Goal: Task Accomplishment & Management: Complete application form

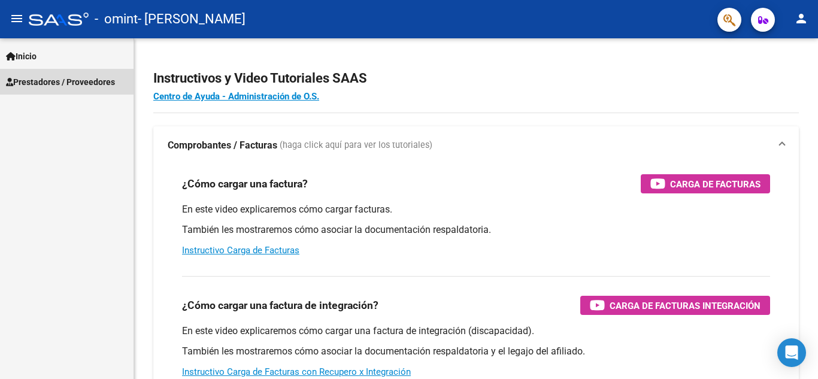
click at [90, 77] on span "Prestadores / Proveedores" at bounding box center [60, 81] width 109 height 13
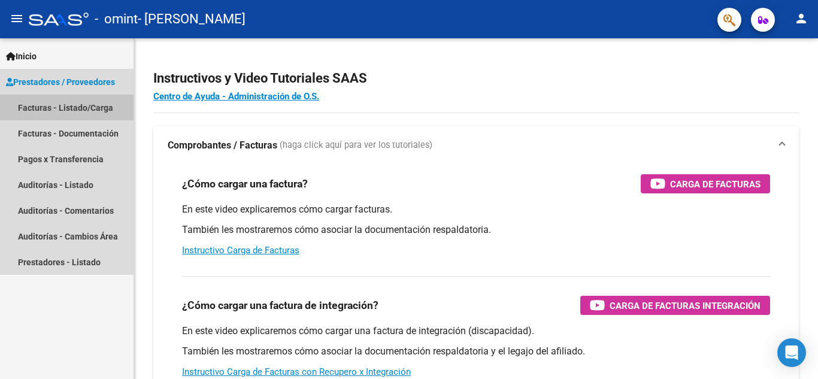
click at [60, 105] on link "Facturas - Listado/Carga" at bounding box center [66, 108] width 133 height 26
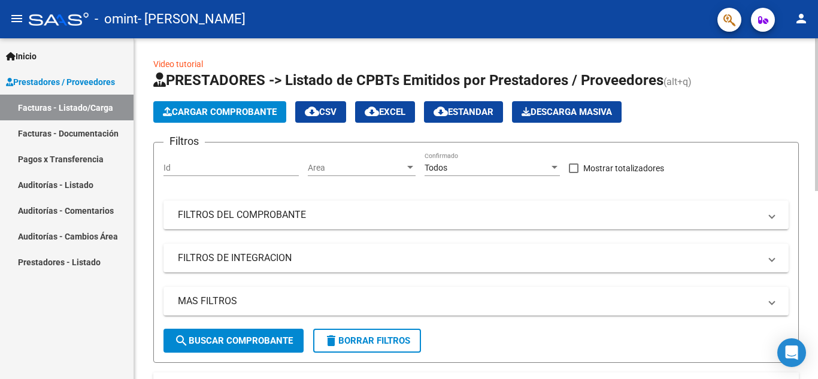
click at [212, 108] on span "Cargar Comprobante" at bounding box center [220, 112] width 114 height 11
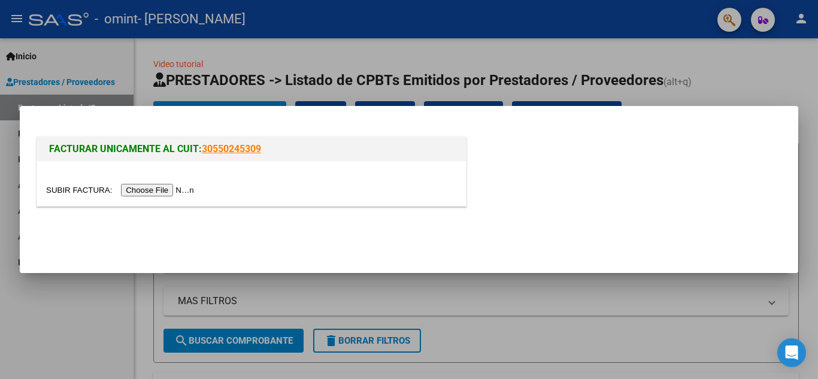
click at [142, 190] on input "file" at bounding box center [121, 190] width 151 height 13
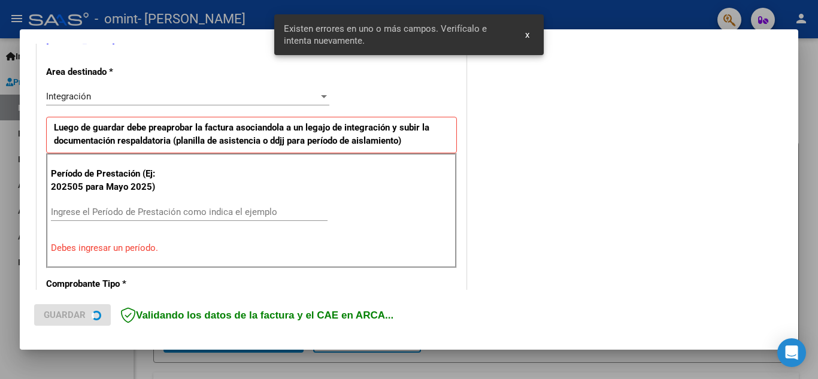
scroll to position [271, 0]
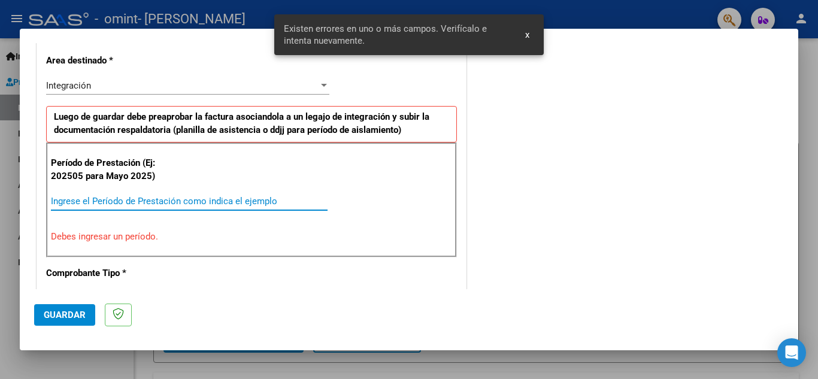
click at [79, 199] on input "Ingrese el Período de Prestación como indica el ejemplo" at bounding box center [189, 201] width 277 height 11
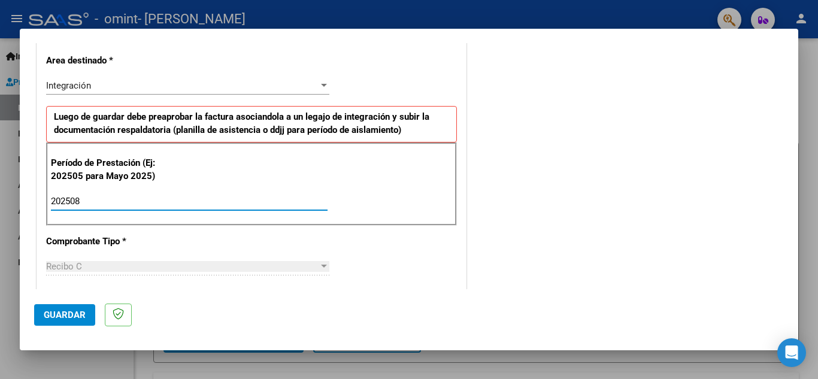
type input "202508"
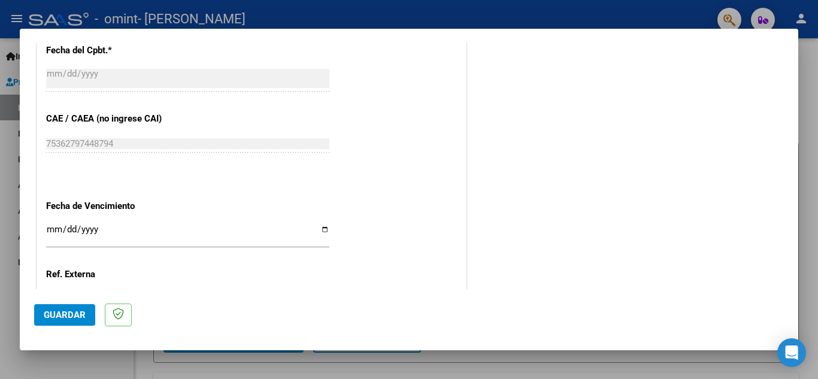
scroll to position [702, 0]
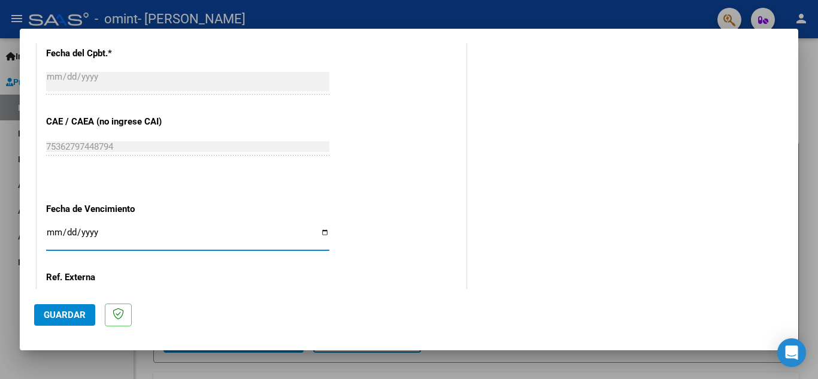
click at [48, 236] on input "Ingresar la fecha" at bounding box center [187, 236] width 283 height 19
type input "[DATE]"
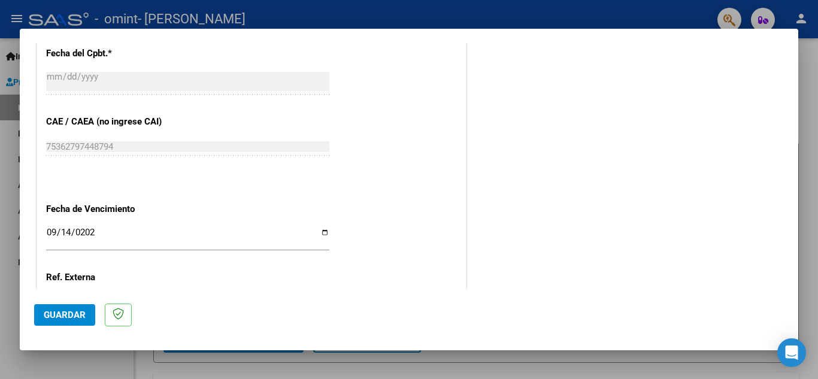
click at [68, 317] on span "Guardar" at bounding box center [65, 314] width 42 height 11
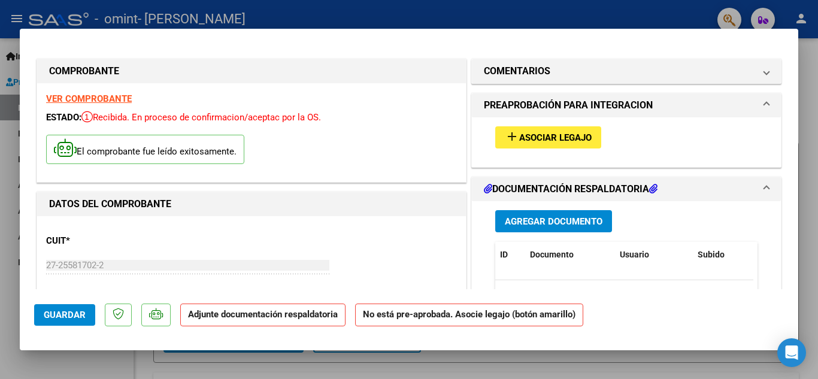
click at [543, 141] on span "Asociar Legajo" at bounding box center [555, 137] width 72 height 11
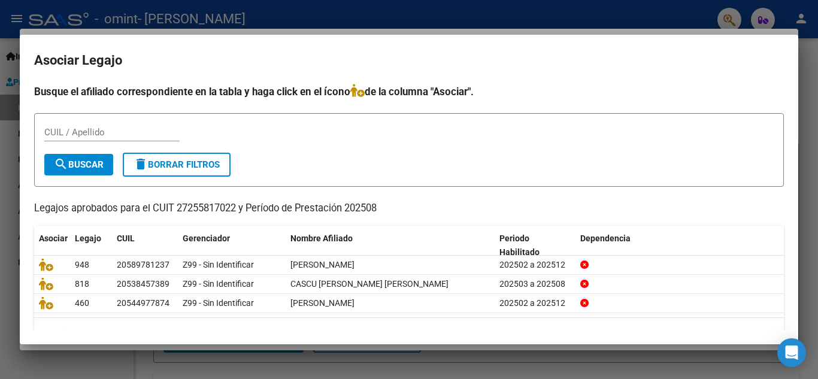
click at [812, 235] on div at bounding box center [409, 189] width 818 height 379
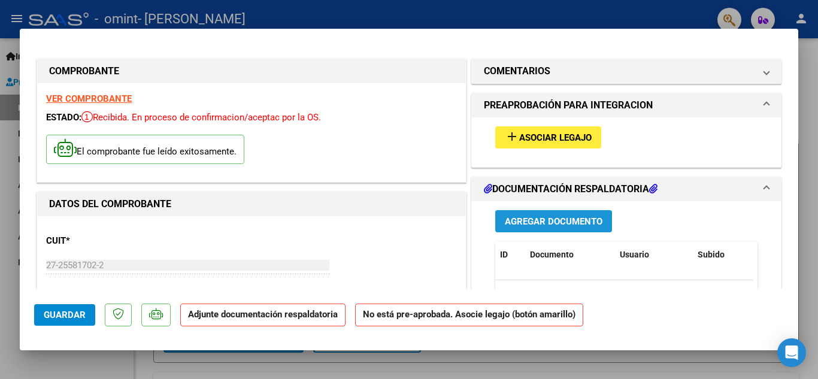
click at [530, 226] on span "Agregar Documento" at bounding box center [554, 221] width 98 height 11
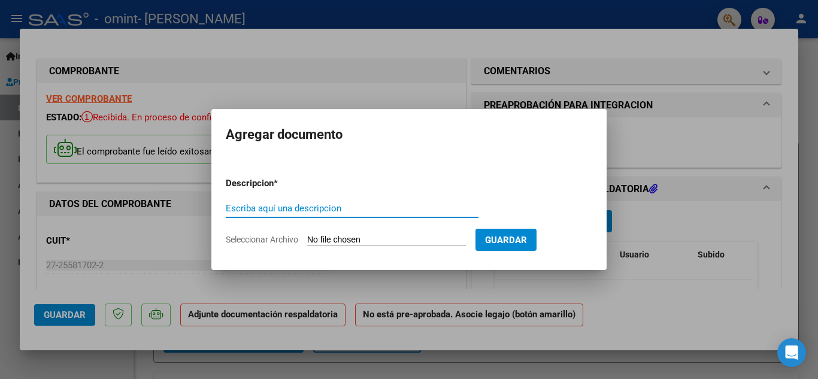
click at [231, 209] on input "Escriba aquí una descripcion" at bounding box center [352, 208] width 253 height 11
type input "PLANILLA DE ASISTENCIA"
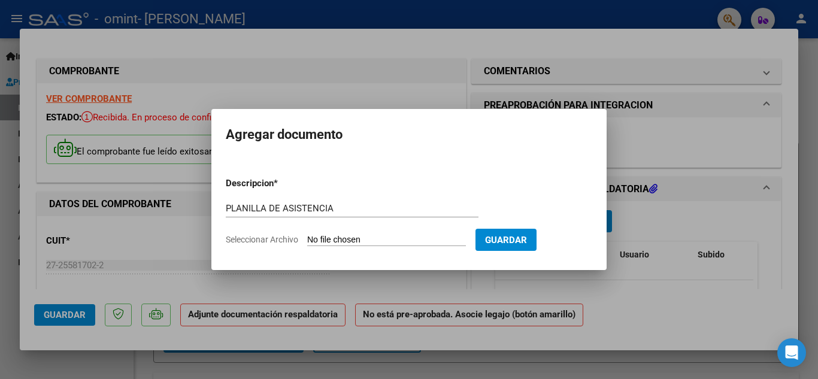
click at [328, 241] on input "Seleccionar Archivo" at bounding box center [386, 240] width 159 height 11
type input "C:\fakepath\PLANILLA DE ASISTENCIA [DATE]- [PERSON_NAME].pdf"
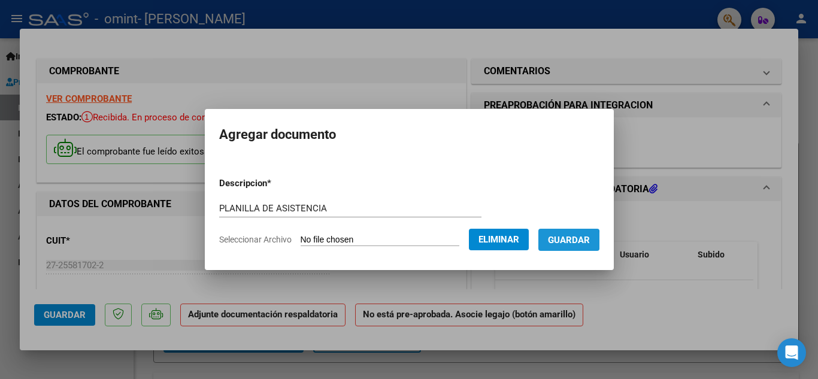
click at [566, 241] on span "Guardar" at bounding box center [569, 240] width 42 height 11
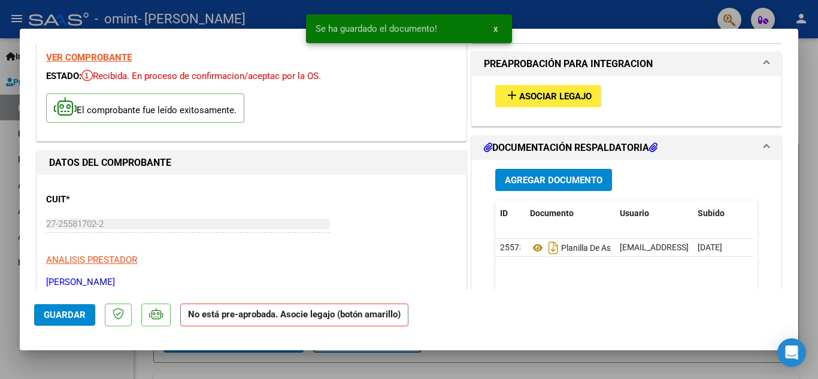
scroll to position [5, 0]
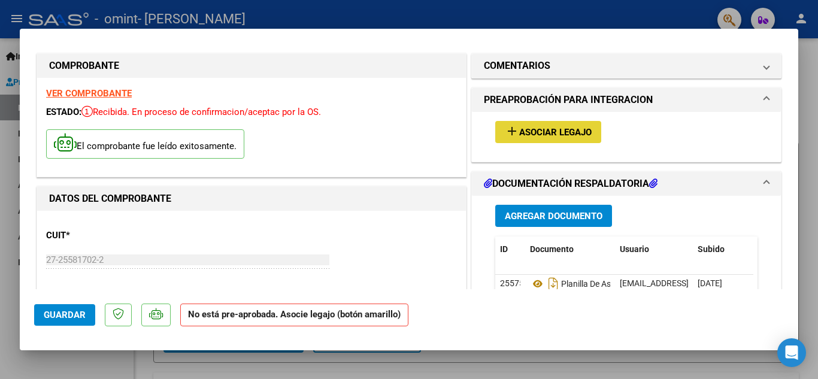
click at [551, 132] on span "Asociar Legajo" at bounding box center [555, 132] width 72 height 11
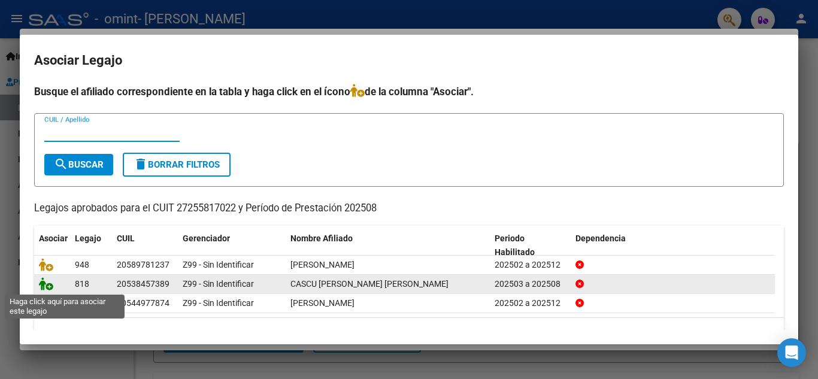
click at [44, 288] on icon at bounding box center [46, 283] width 14 height 13
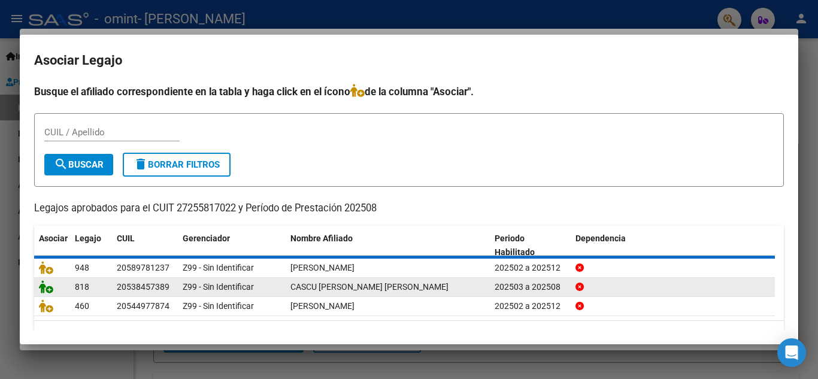
click at [44, 288] on icon at bounding box center [46, 286] width 14 height 13
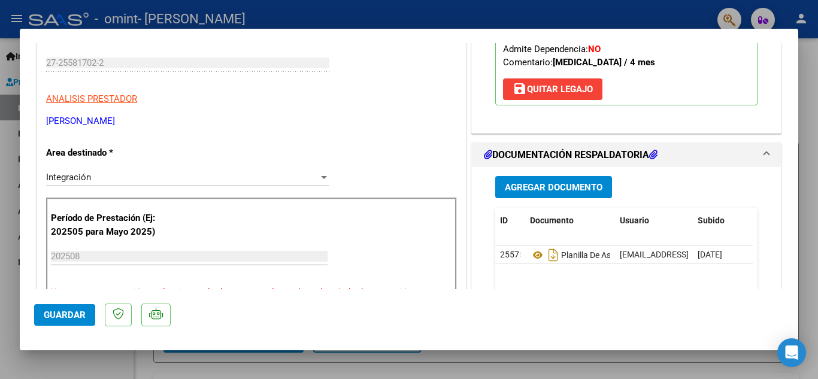
scroll to position [208, 0]
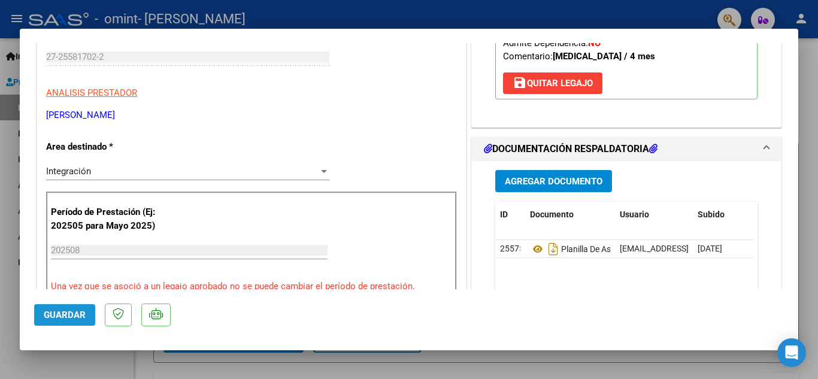
click at [69, 312] on span "Guardar" at bounding box center [65, 314] width 42 height 11
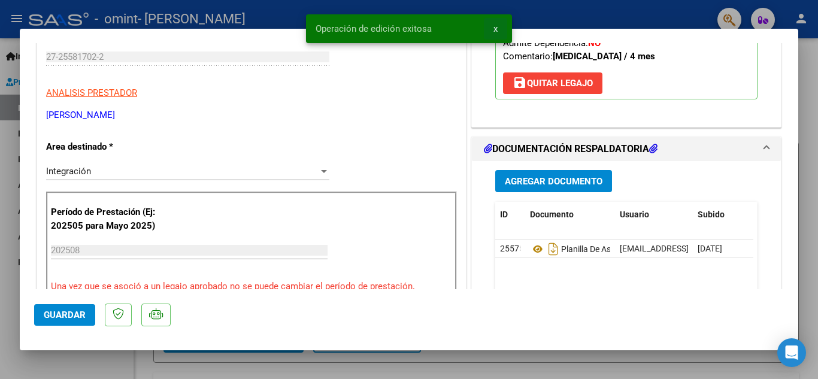
click at [499, 30] on button "x" at bounding box center [495, 29] width 23 height 22
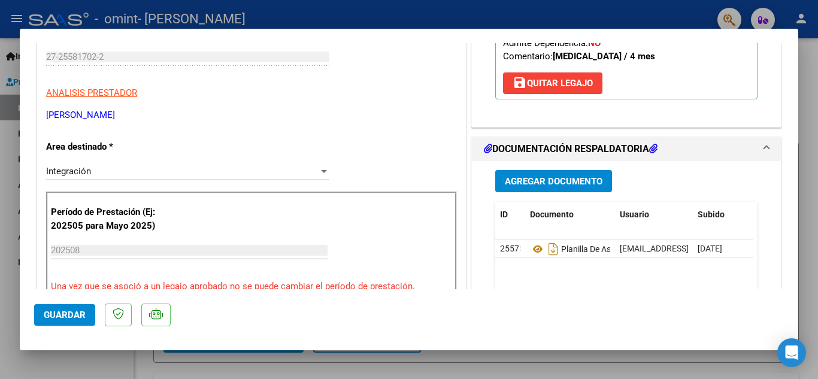
click at [817, 127] on div at bounding box center [409, 189] width 818 height 379
type input "$ 0,00"
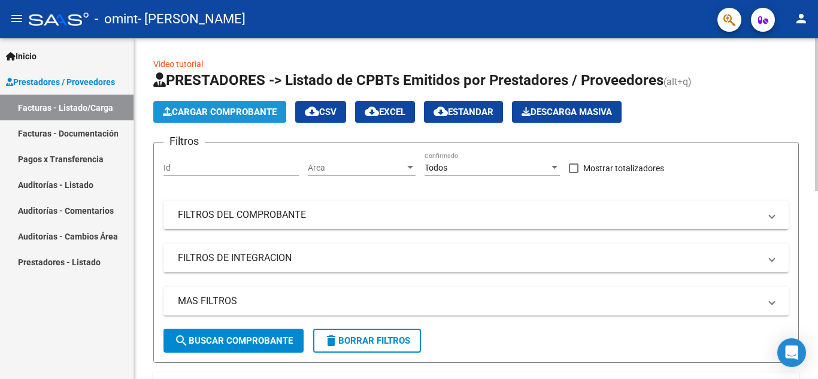
click at [226, 114] on span "Cargar Comprobante" at bounding box center [220, 112] width 114 height 11
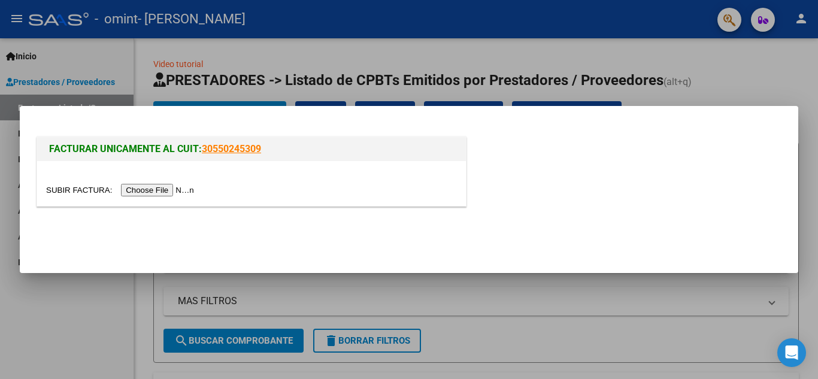
click at [154, 192] on input "file" at bounding box center [121, 190] width 151 height 13
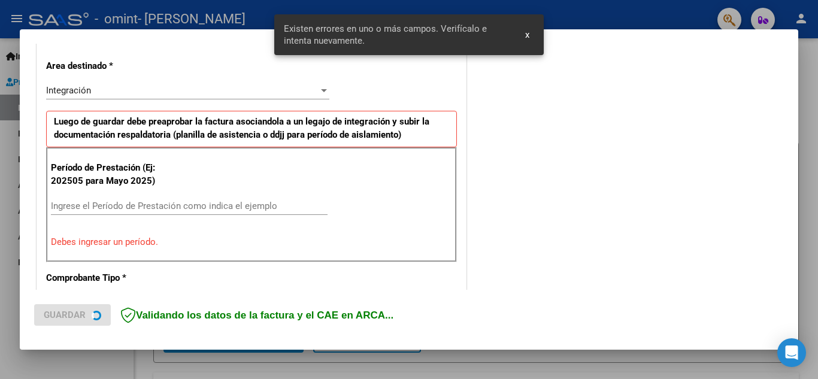
scroll to position [271, 0]
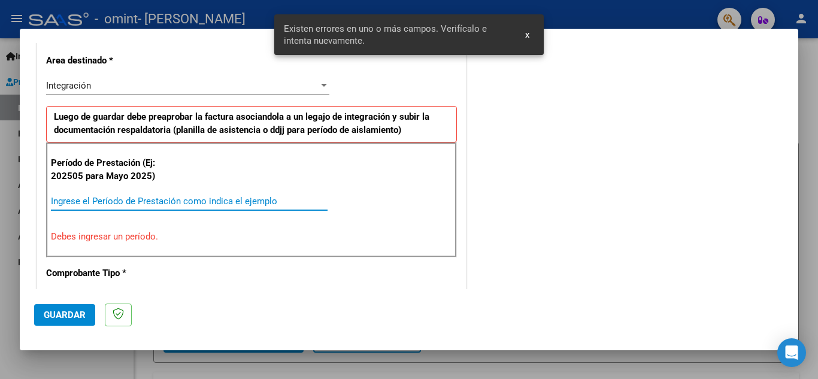
click at [63, 201] on input "Ingrese el Período de Prestación como indica el ejemplo" at bounding box center [189, 201] width 277 height 11
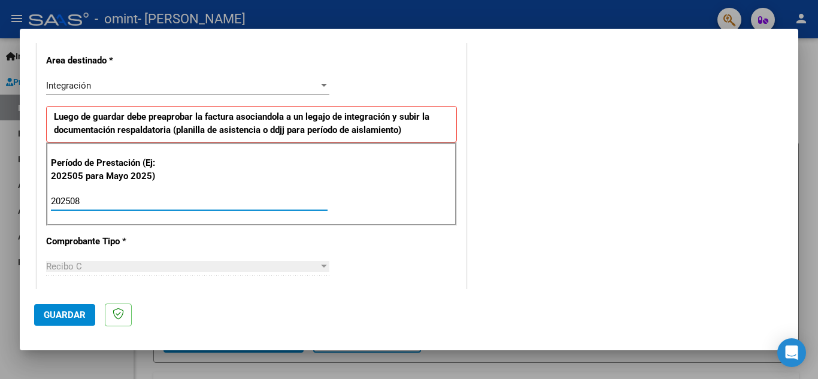
type input "202508"
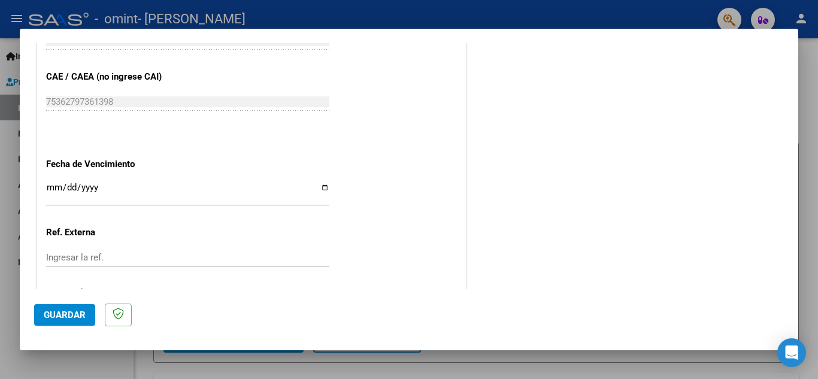
scroll to position [752, 0]
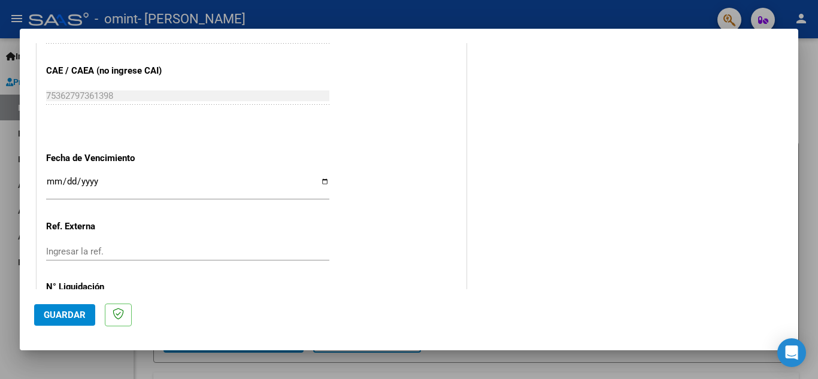
drag, startPoint x: 48, startPoint y: 179, endPoint x: 344, endPoint y: 197, distance: 296.2
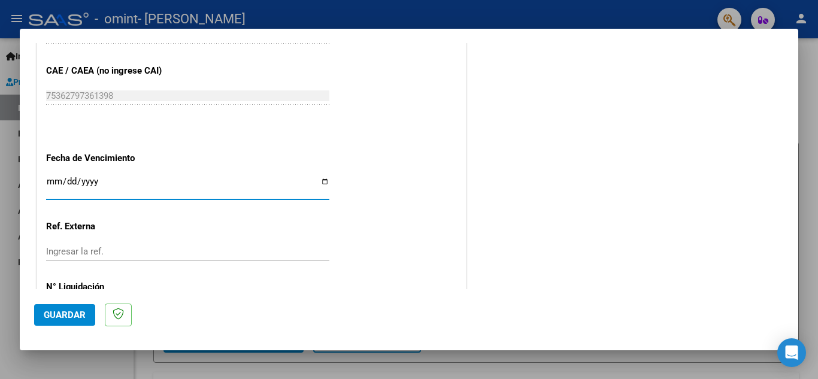
click at [52, 184] on input "Ingresar la fecha" at bounding box center [187, 186] width 283 height 19
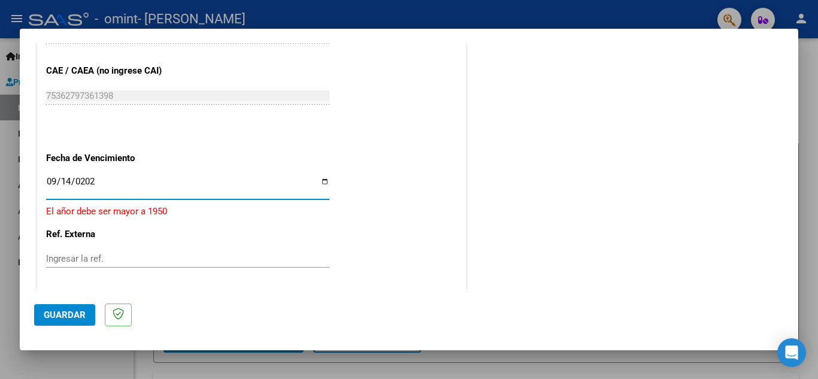
type input "[DATE]"
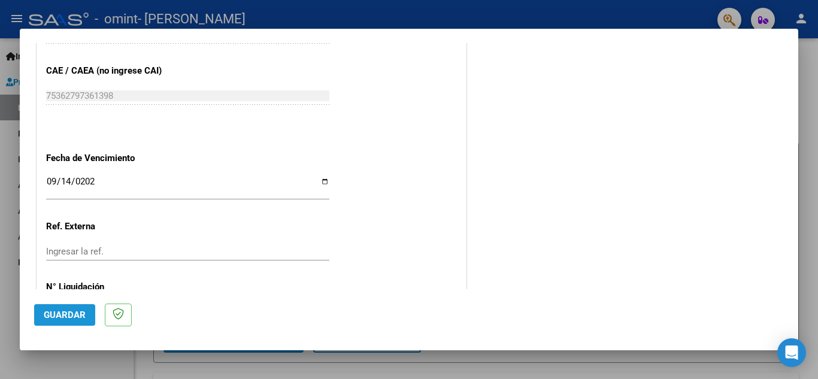
click at [55, 315] on span "Guardar" at bounding box center [65, 314] width 42 height 11
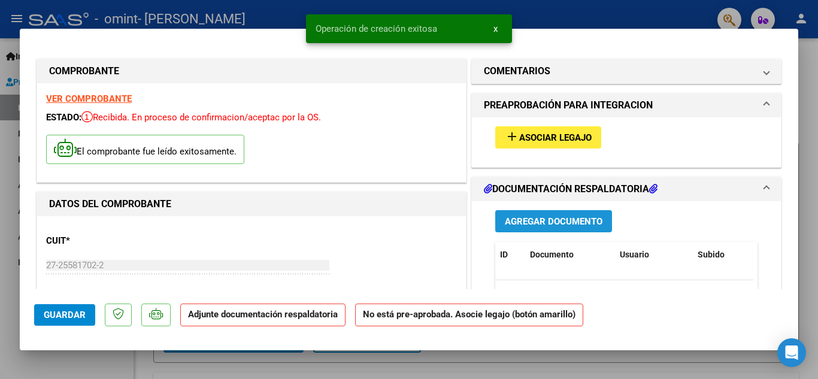
click at [534, 228] on button "Agregar Documento" at bounding box center [553, 221] width 117 height 22
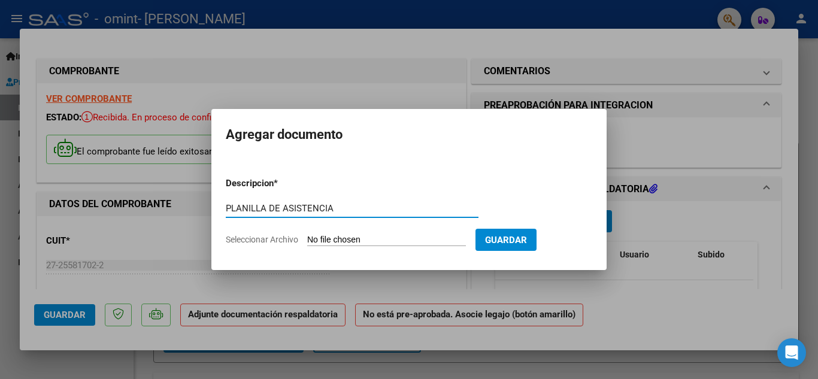
type input "PLANILLA DE ASISTENCIA"
click at [275, 239] on span "Seleccionar Archivo" at bounding box center [262, 240] width 72 height 10
click at [307, 239] on input "Seleccionar Archivo" at bounding box center [386, 240] width 159 height 11
type input "C:\fakepath\PLANILLA DE ASISTENCIA [DATE]- [PERSON_NAME].pdf"
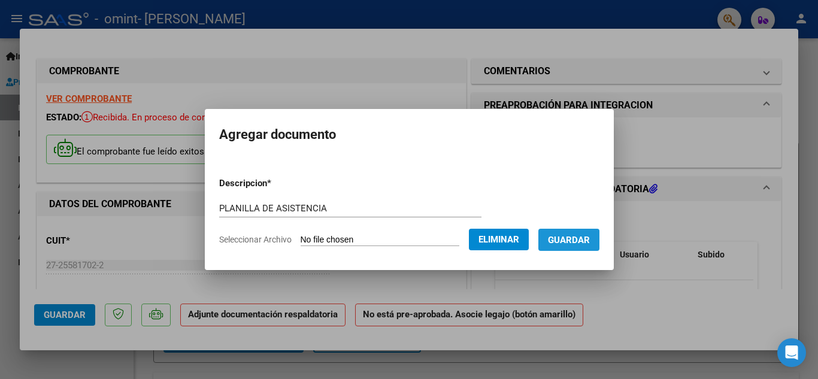
click at [581, 239] on span "Guardar" at bounding box center [569, 240] width 42 height 11
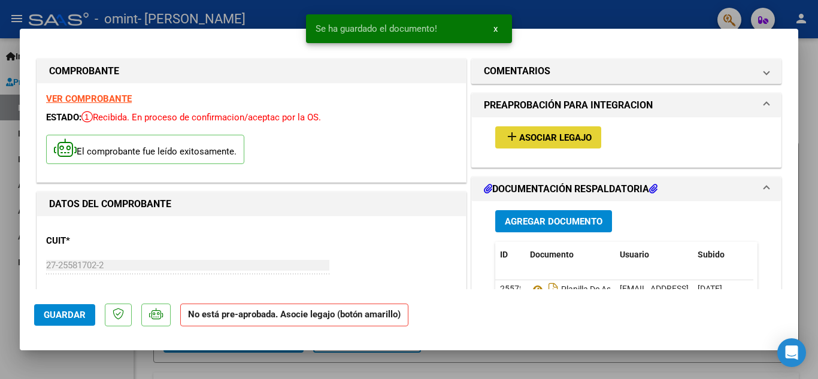
click at [541, 138] on span "Asociar Legajo" at bounding box center [555, 137] width 72 height 11
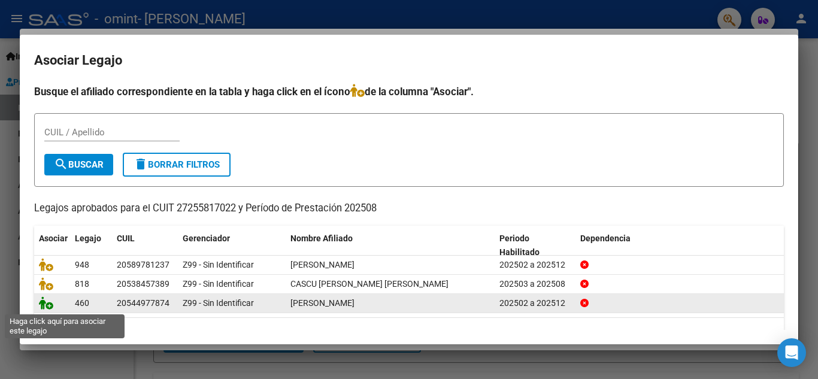
click at [49, 308] on icon at bounding box center [46, 302] width 14 height 13
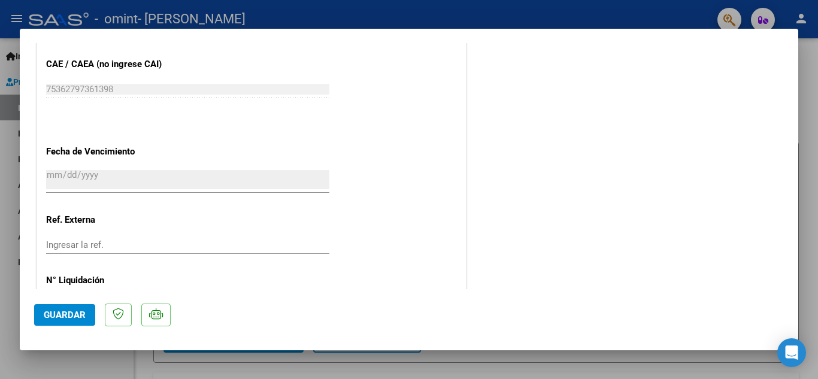
scroll to position [825, 0]
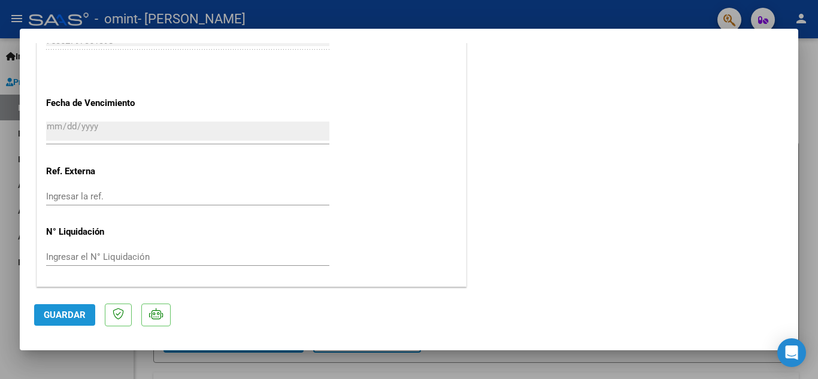
click at [82, 309] on span "Guardar" at bounding box center [65, 314] width 42 height 11
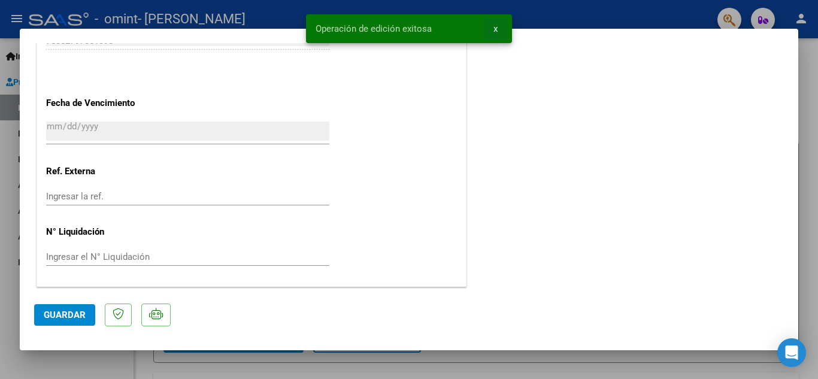
click at [494, 31] on span "x" at bounding box center [495, 28] width 4 height 11
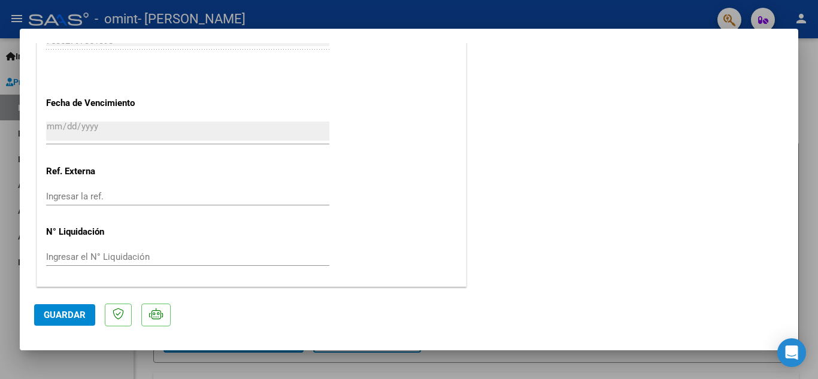
click at [817, 128] on div at bounding box center [409, 189] width 818 height 379
type input "$ 0,00"
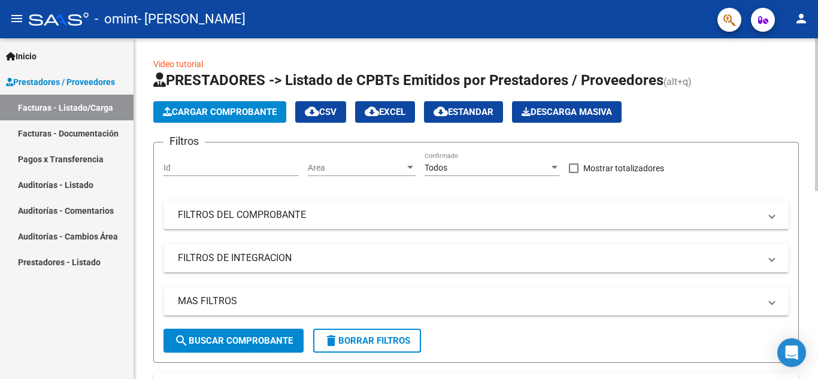
click at [212, 109] on span "Cargar Comprobante" at bounding box center [220, 112] width 114 height 11
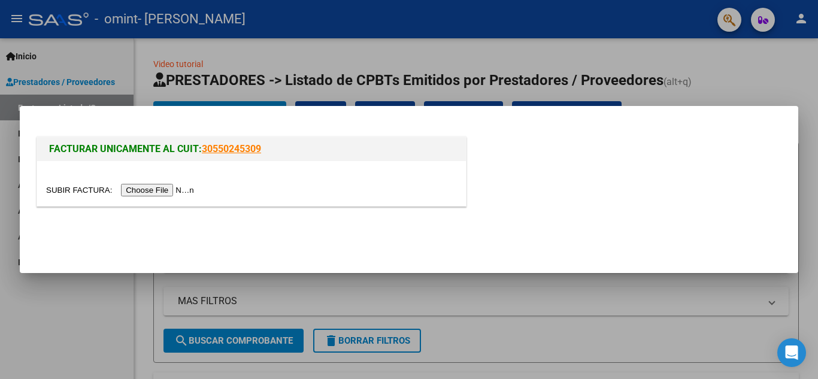
click at [156, 189] on input "file" at bounding box center [121, 190] width 151 height 13
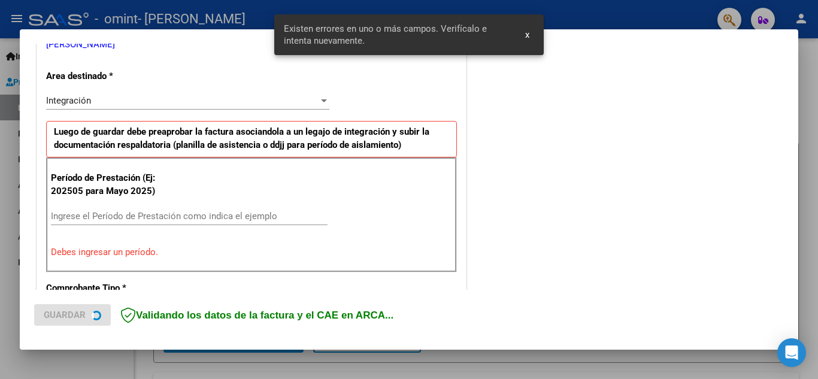
scroll to position [271, 0]
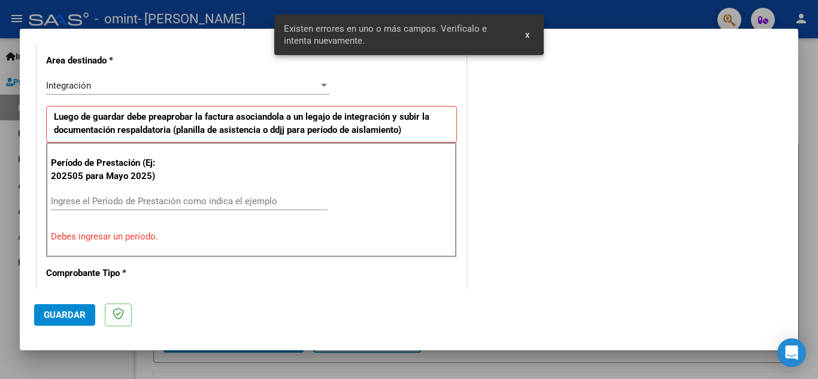
click at [67, 197] on input "Ingrese el Período de Prestación como indica el ejemplo" at bounding box center [189, 201] width 277 height 11
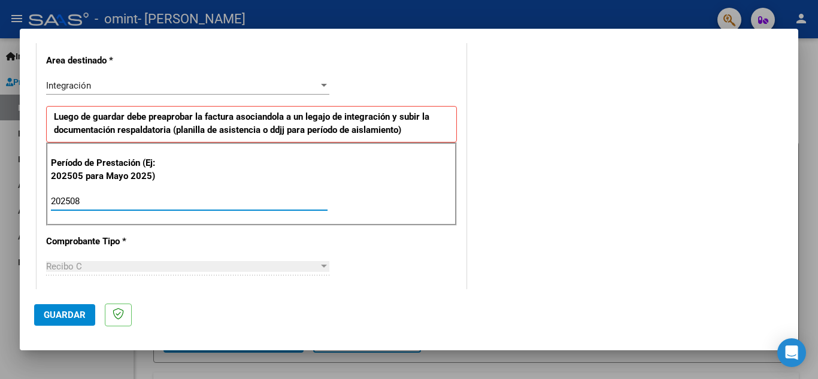
type input "202508"
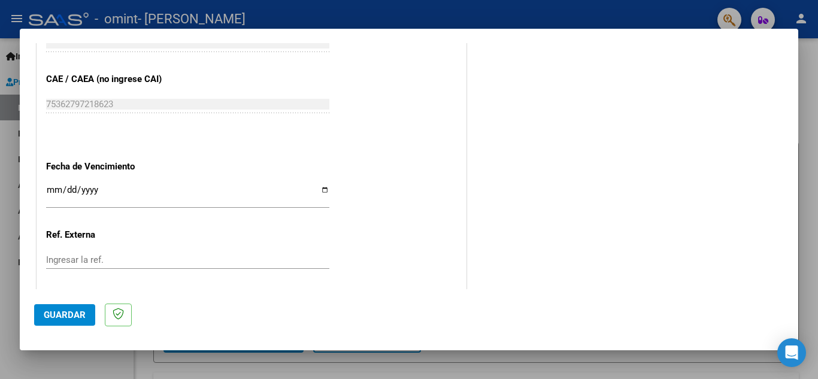
scroll to position [746, 0]
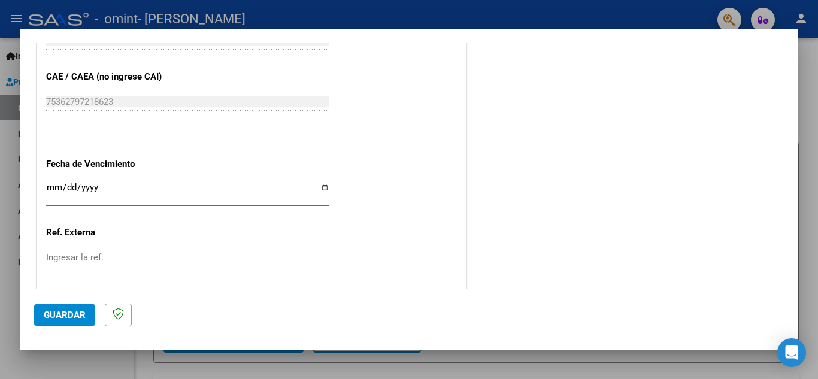
click at [51, 187] on input "Ingresar la fecha" at bounding box center [187, 192] width 283 height 19
type input "[DATE]"
click at [51, 321] on button "Guardar" at bounding box center [64, 315] width 61 height 22
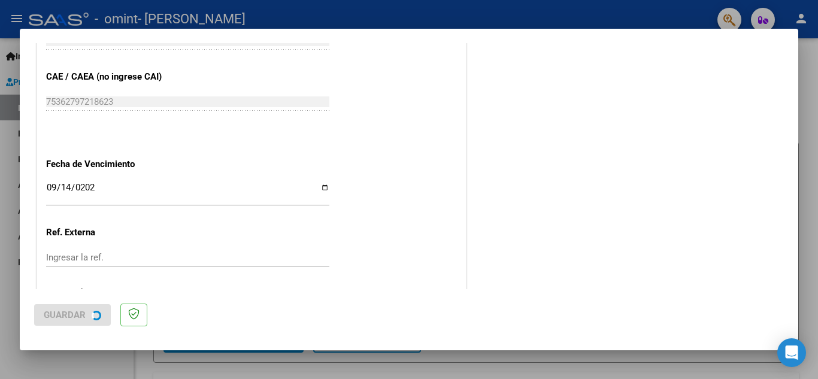
scroll to position [0, 0]
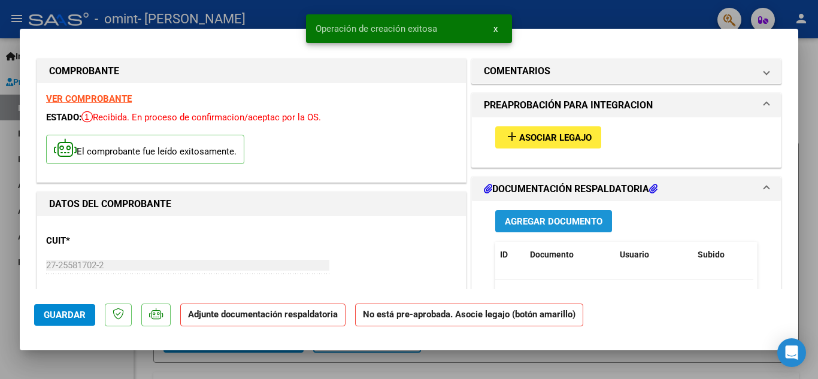
click at [549, 220] on span "Agregar Documento" at bounding box center [554, 221] width 98 height 11
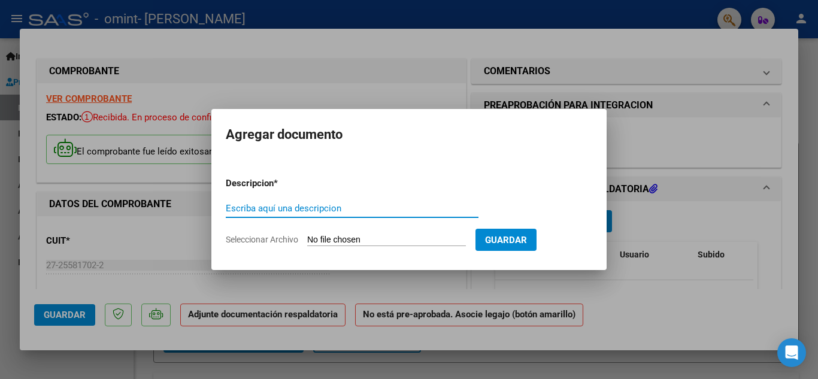
click at [241, 211] on input "Escriba aquí una descripcion" at bounding box center [352, 208] width 253 height 11
type input "PLANILLA DE ASISTENCIA"
click at [250, 245] on form "Descripcion * PLANILLA DE ASISTENCIA Escriba aquí una descripcion Seleccionar A…" at bounding box center [409, 211] width 366 height 87
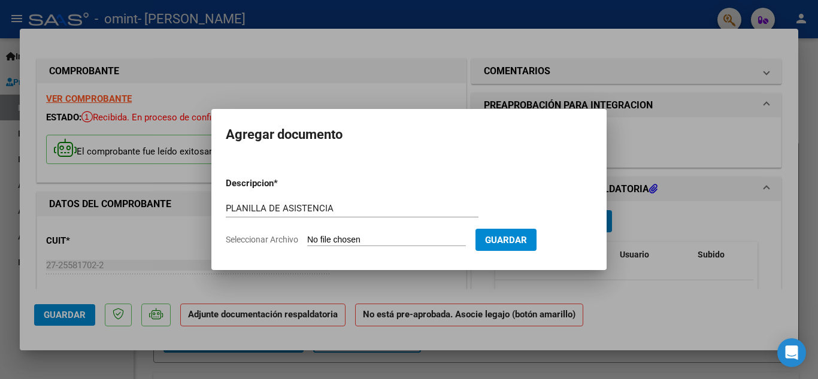
click at [251, 241] on span "Seleccionar Archivo" at bounding box center [262, 240] width 72 height 10
click at [307, 241] on input "Seleccionar Archivo" at bounding box center [386, 240] width 159 height 11
type input "C:\fakepath\PLANILLA DE ASISTENCIA_27255817022_RECIBO C_3_1626.pdf"
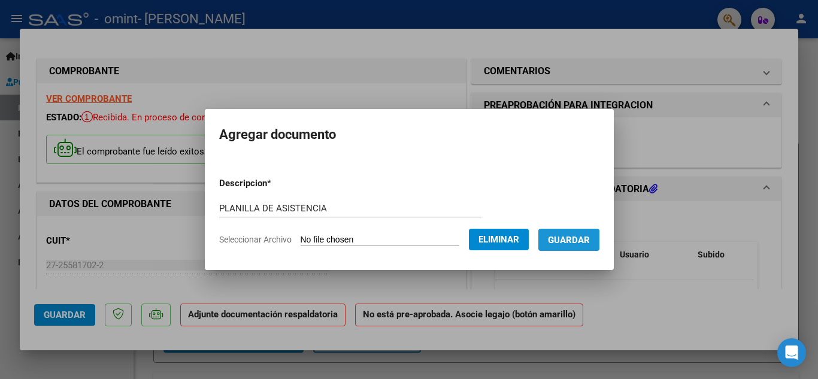
click at [569, 245] on button "Guardar" at bounding box center [568, 240] width 61 height 22
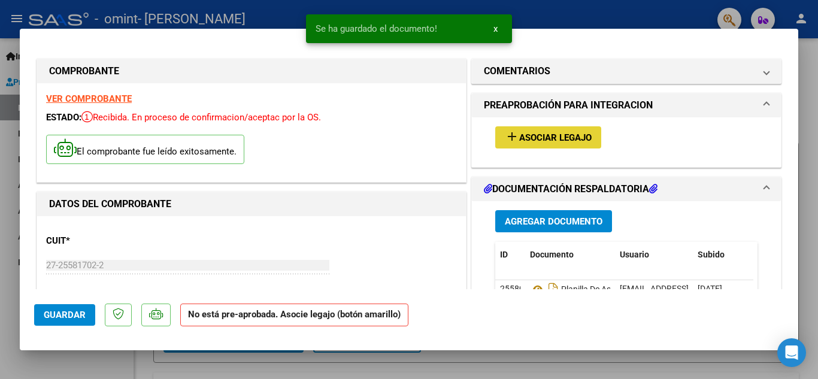
click at [554, 142] on span "Asociar Legajo" at bounding box center [555, 137] width 72 height 11
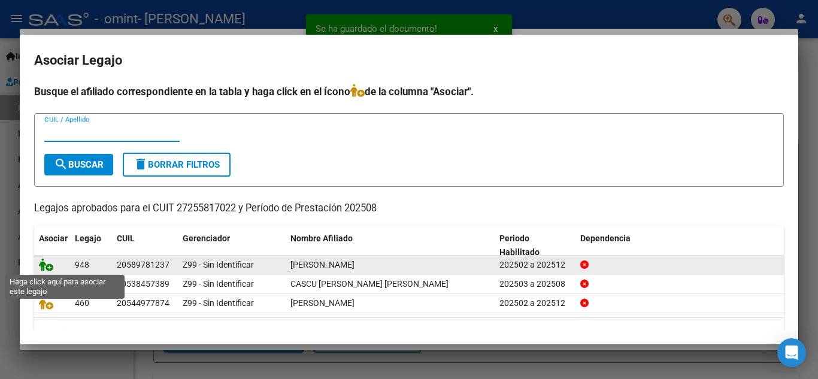
click at [46, 268] on icon at bounding box center [46, 264] width 14 height 13
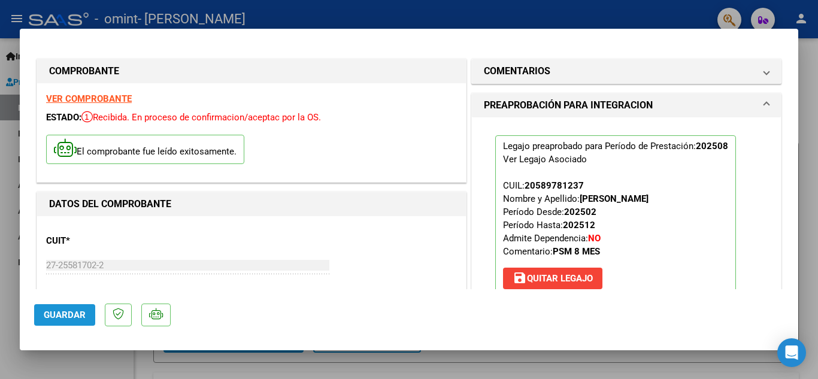
click at [63, 318] on span "Guardar" at bounding box center [65, 314] width 42 height 11
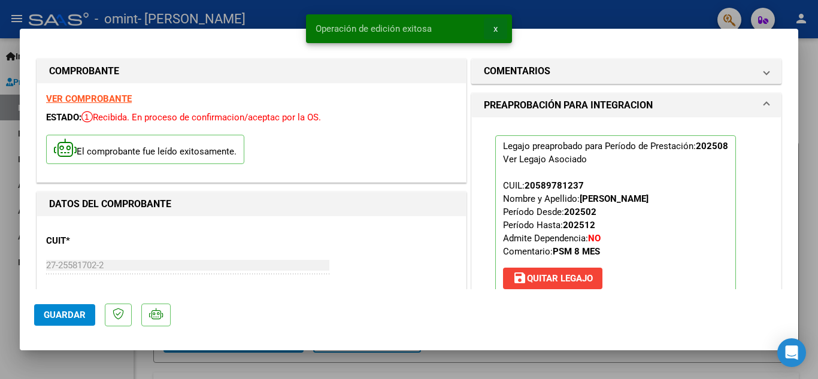
click at [499, 27] on button "x" at bounding box center [495, 29] width 23 height 22
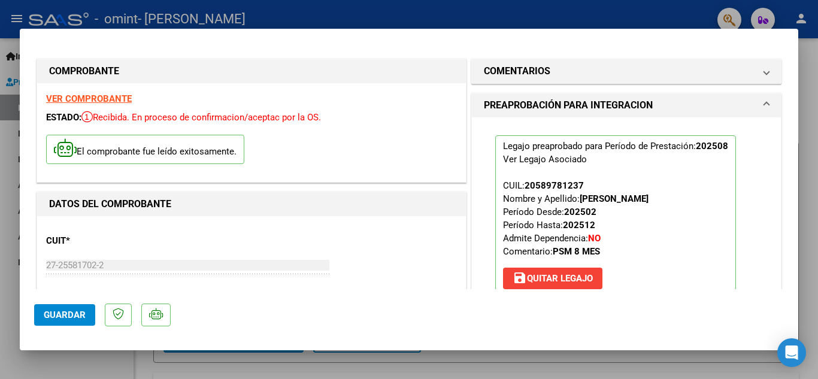
click at [806, 235] on div at bounding box center [409, 189] width 818 height 379
type input "$ 0,00"
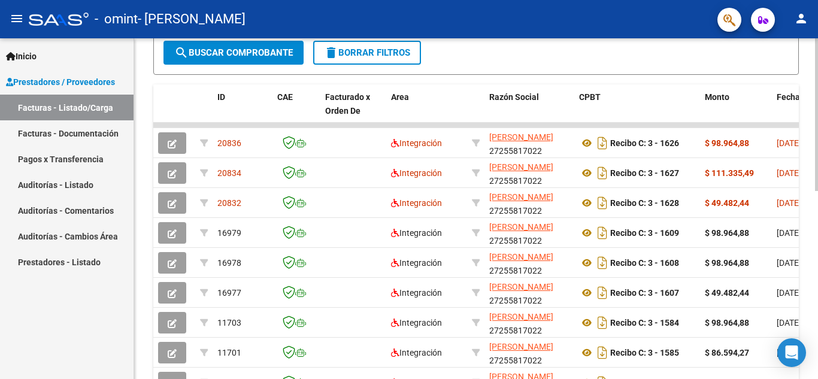
scroll to position [286, 0]
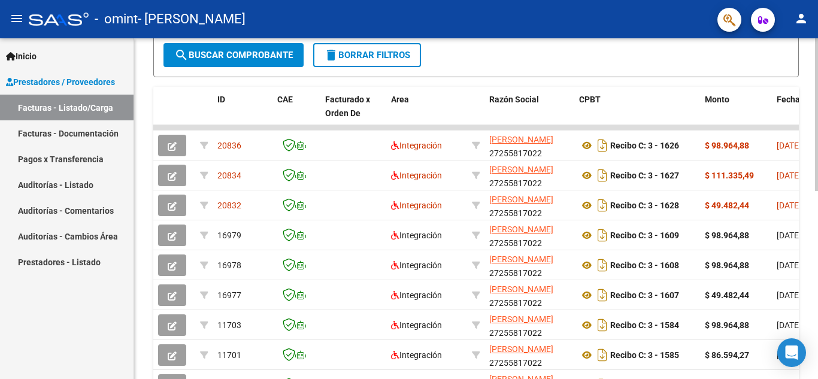
click at [810, 251] on div "Video tutorial PRESTADORES -> Listado de CPBTs Emitidos por Prestadores / Prove…" at bounding box center [477, 127] width 687 height 749
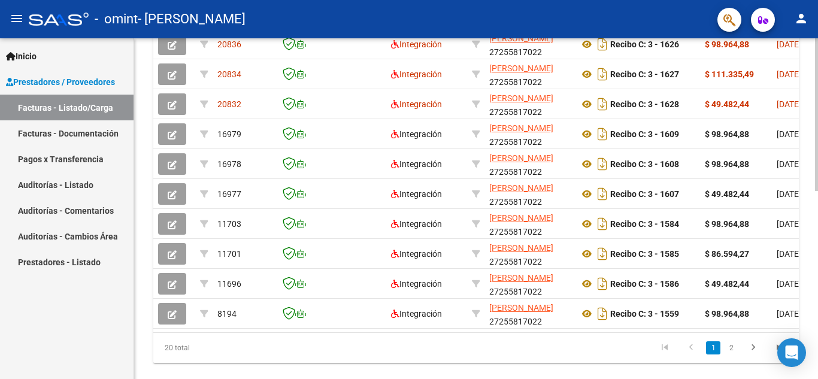
scroll to position [418, 0]
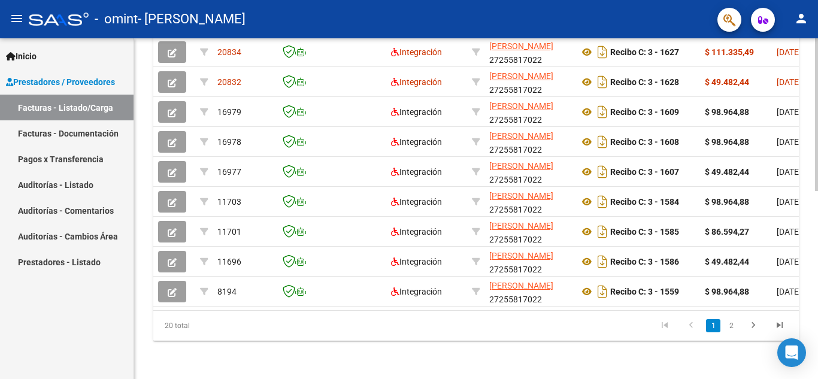
click at [817, 273] on div at bounding box center [816, 302] width 3 height 153
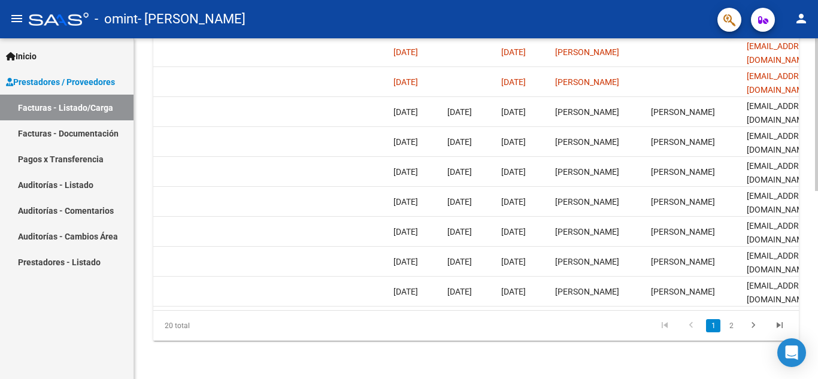
scroll to position [0, 1878]
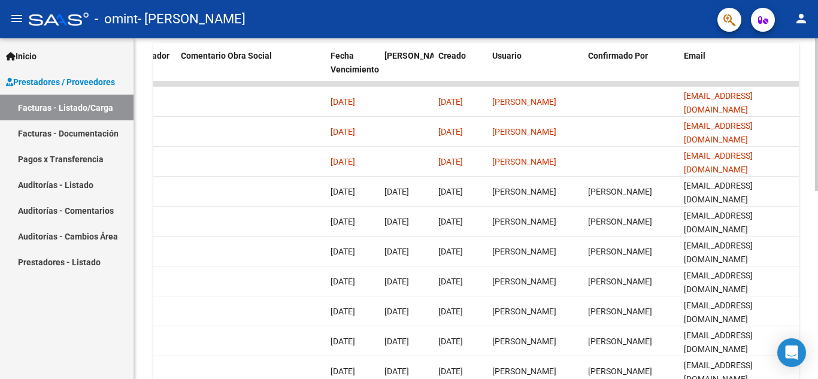
click at [816, 296] on div at bounding box center [816, 266] width 3 height 153
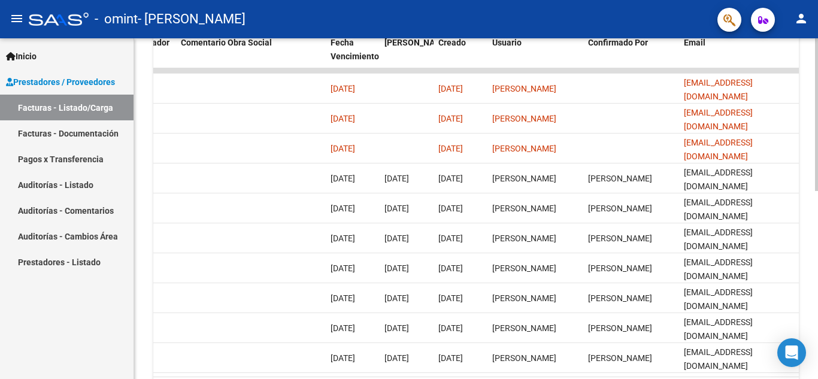
scroll to position [341, 0]
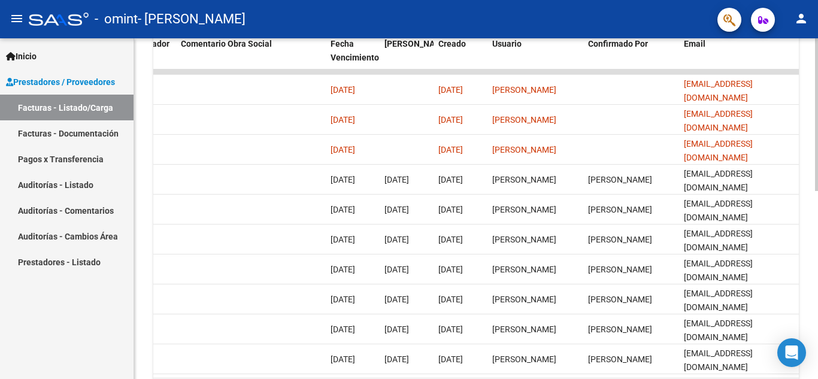
click at [816, 291] on div at bounding box center [816, 271] width 3 height 153
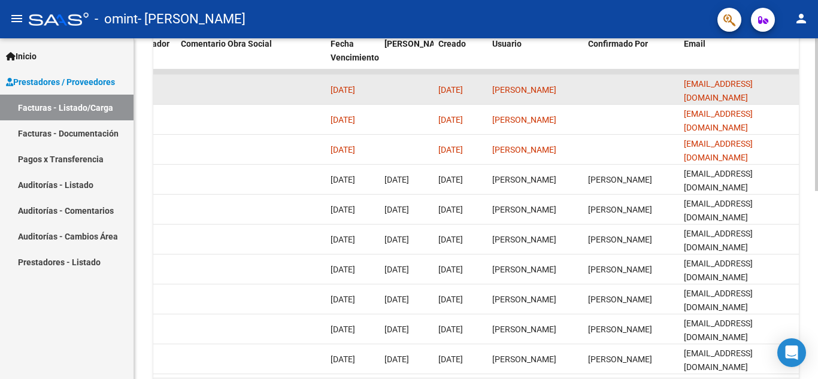
drag, startPoint x: 755, startPoint y: 71, endPoint x: 724, endPoint y: 75, distance: 31.3
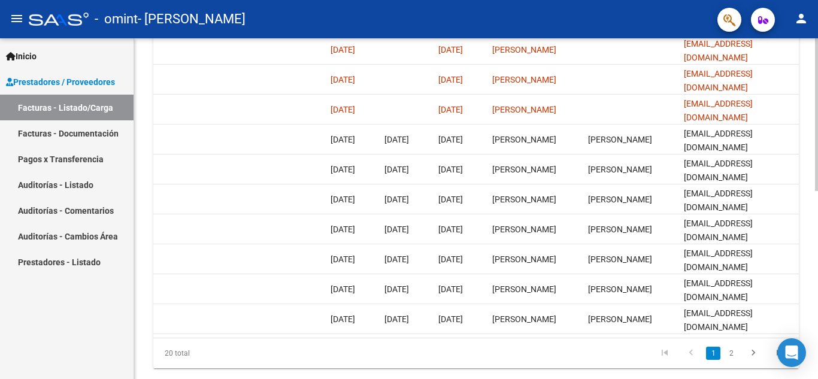
scroll to position [418, 0]
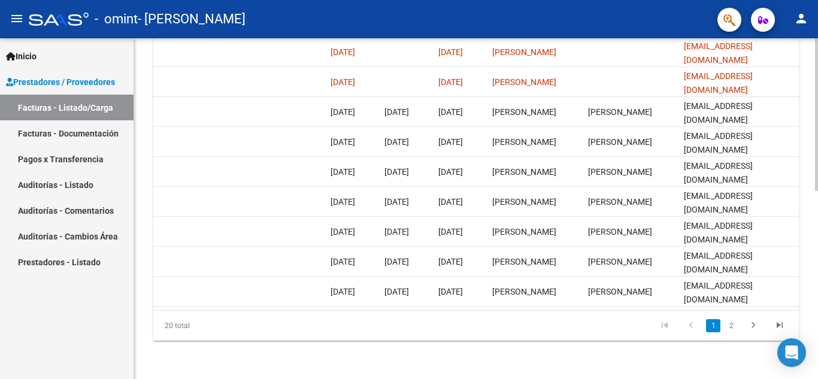
click at [814, 232] on div "Video tutorial PRESTADORES -> Listado de CPBTs Emitidos por Prestadores / Prove…" at bounding box center [477, 3] width 687 height 749
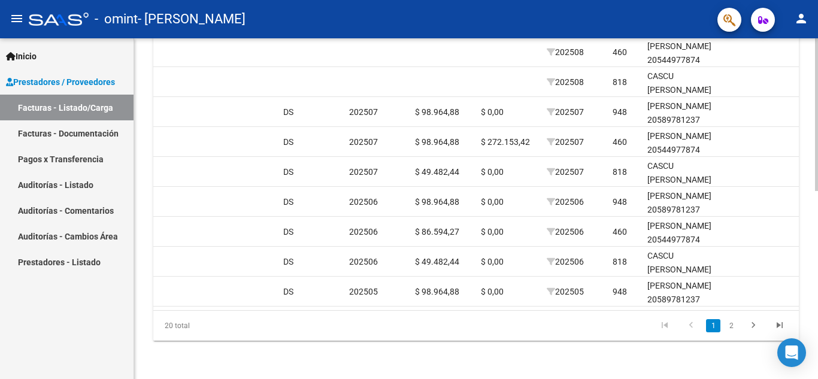
click at [817, 378] on html "menu - omint - [PERSON_NAME] person Inicio Instructivos Contacto OS Prestadores…" at bounding box center [409, 189] width 818 height 379
click at [817, 278] on div at bounding box center [816, 302] width 3 height 153
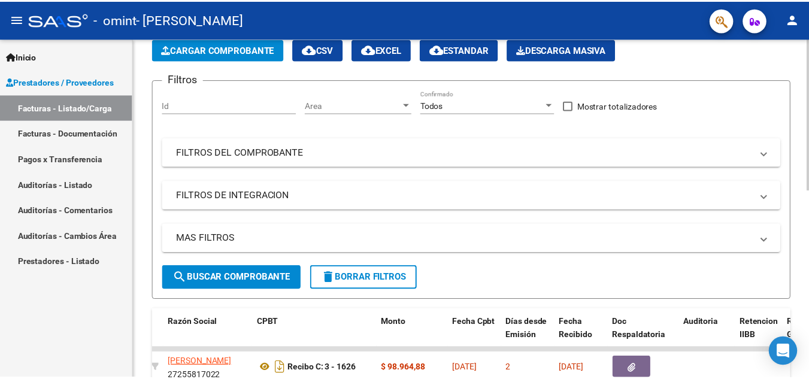
scroll to position [0, 0]
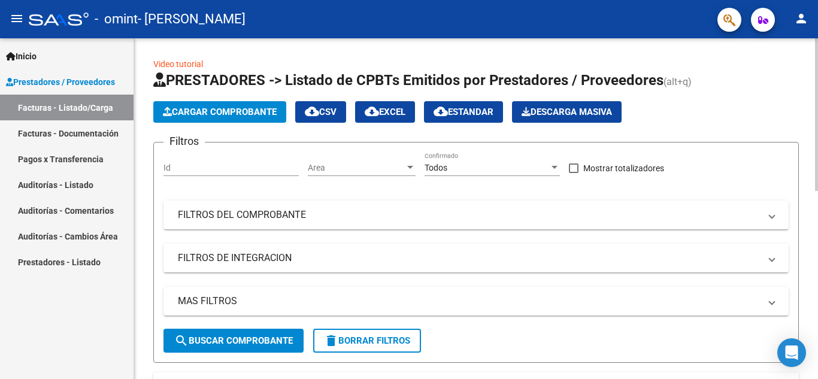
click at [816, 57] on div at bounding box center [816, 114] width 3 height 153
click at [802, 20] on mat-icon "person" at bounding box center [801, 18] width 14 height 14
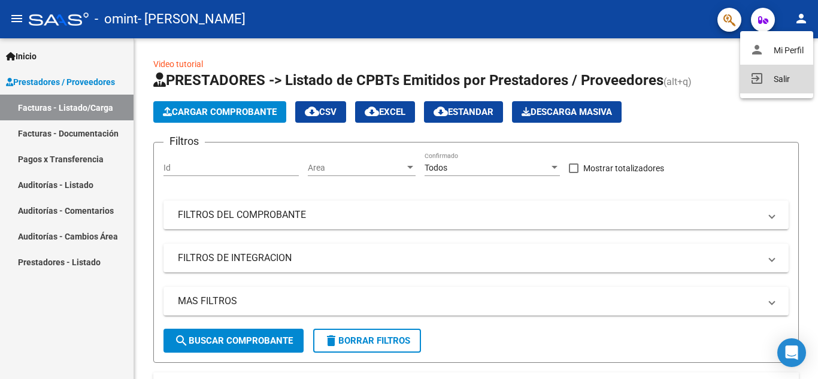
click at [770, 76] on button "exit_to_app Salir" at bounding box center [776, 79] width 73 height 29
